Goal: Transaction & Acquisition: Purchase product/service

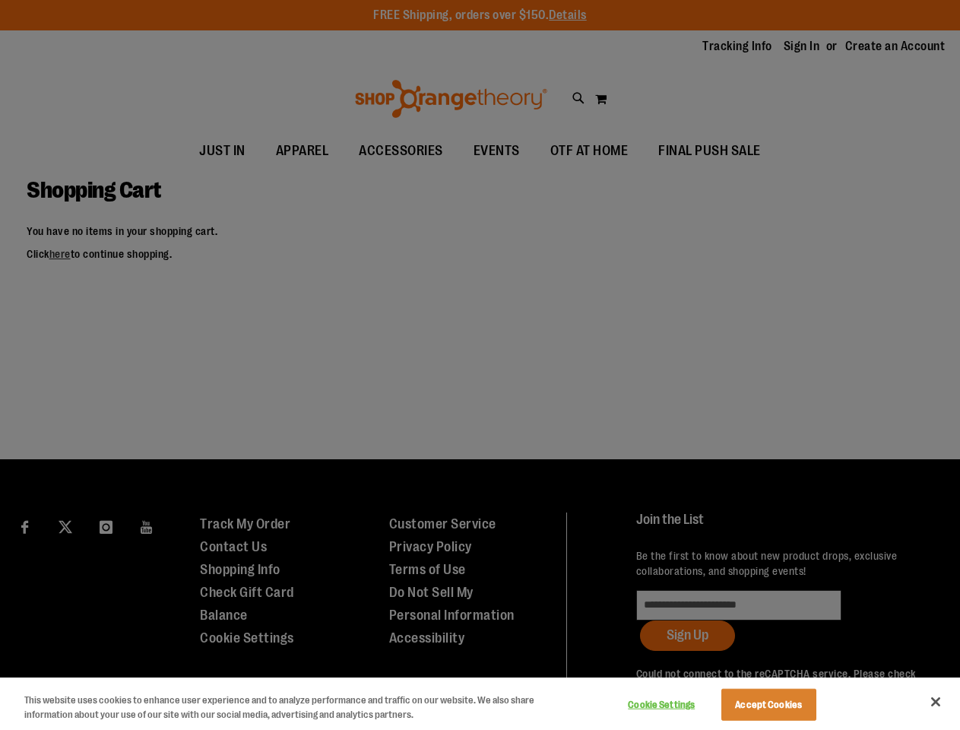
click at [480, 365] on div at bounding box center [480, 365] width 960 height 730
click at [680, 705] on button "Cookie Settings" at bounding box center [661, 704] width 95 height 30
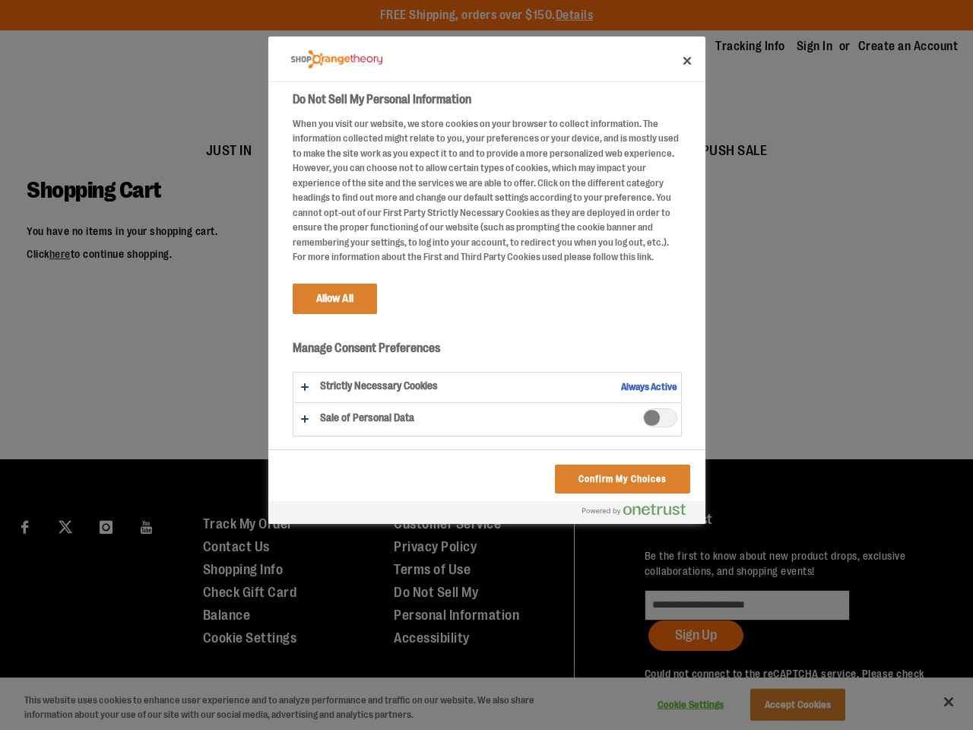
click at [787, 705] on div at bounding box center [486, 365] width 973 height 730
click at [936, 702] on div at bounding box center [486, 365] width 973 height 730
click at [795, 680] on div at bounding box center [486, 365] width 973 height 730
